Goal: Find specific page/section: Find specific page/section

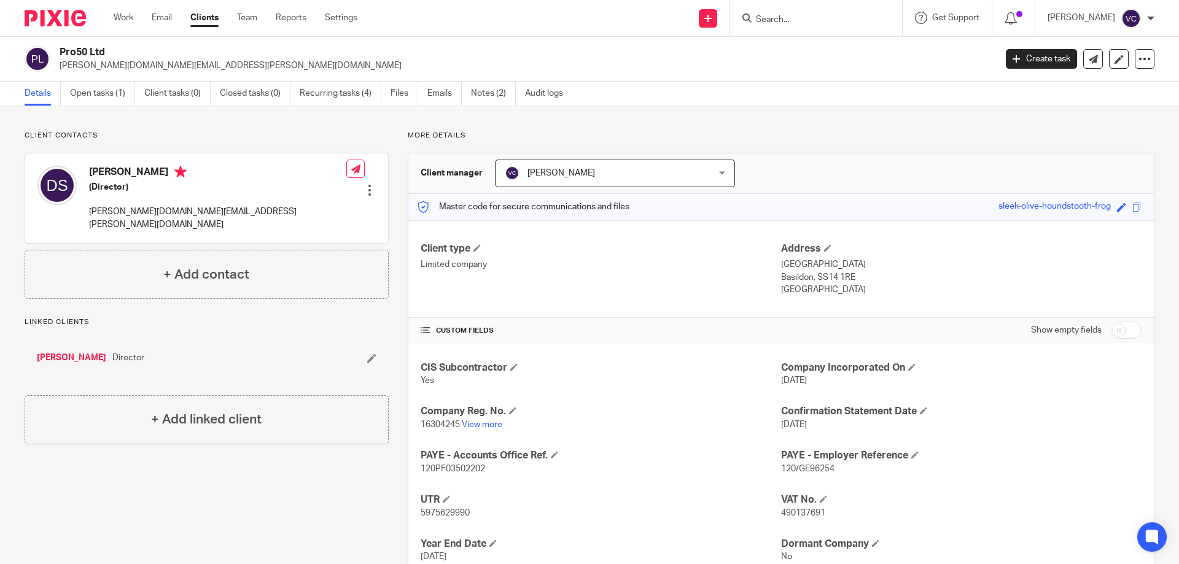
click at [371, 317] on p "Linked clients" at bounding box center [207, 322] width 364 height 10
click at [798, 9] on div at bounding box center [816, 18] width 172 height 36
click at [777, 10] on form at bounding box center [820, 17] width 131 height 15
click at [787, 18] on input "Search" at bounding box center [810, 20] width 111 height 11
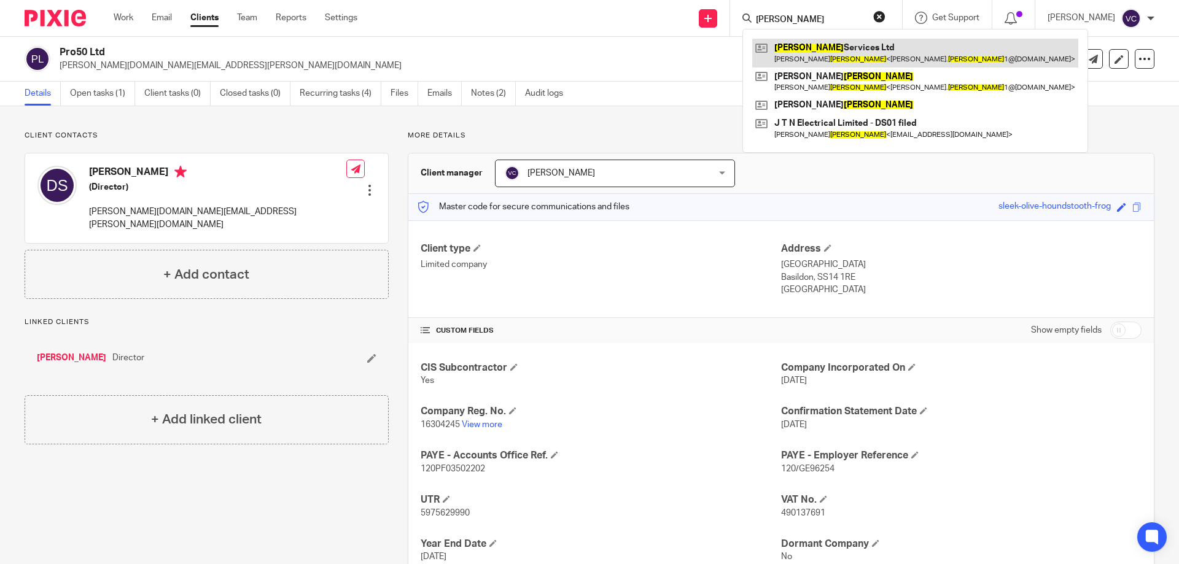
type input "nugent"
click at [825, 40] on link at bounding box center [915, 53] width 326 height 28
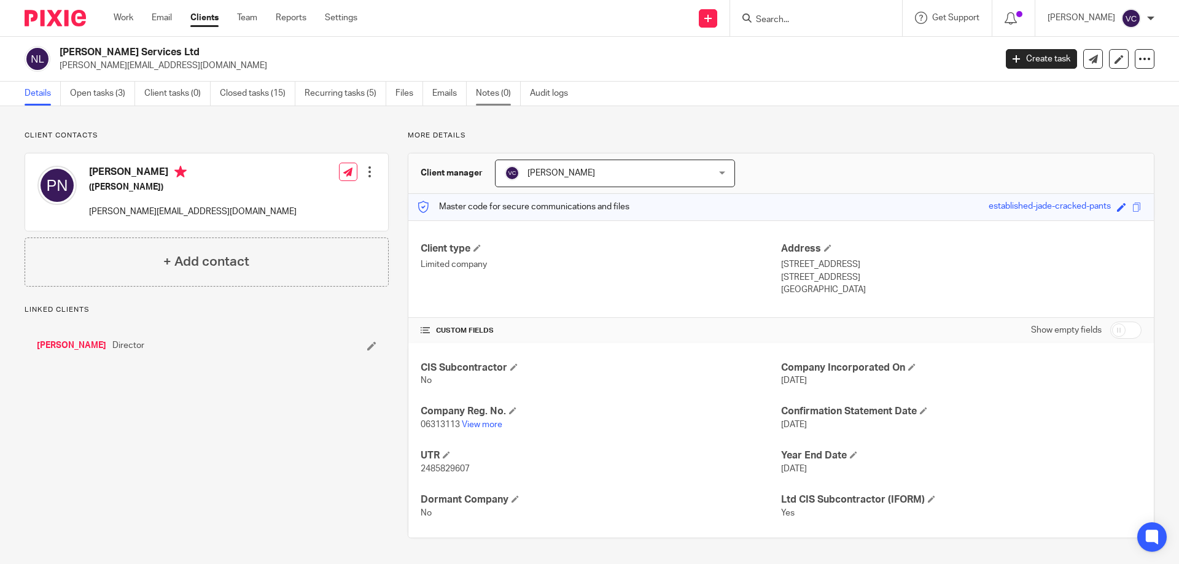
click at [491, 92] on link "Notes (0)" at bounding box center [498, 94] width 45 height 24
